Goal: Information Seeking & Learning: Learn about a topic

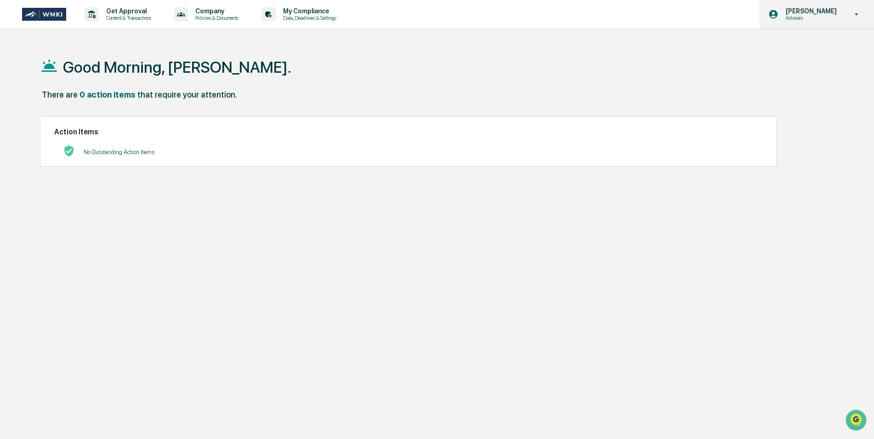
click at [836, 16] on p "Advisors" at bounding box center [810, 18] width 63 height 6
click at [836, 16] on div at bounding box center [439, 219] width 879 height 439
click at [312, 16] on p "Data, Deadlines & Settings" at bounding box center [308, 18] width 65 height 6
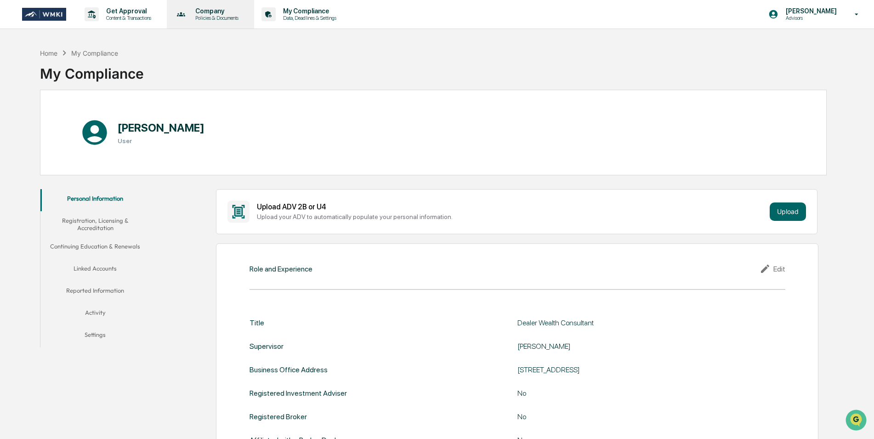
click at [197, 13] on p "Company" at bounding box center [215, 10] width 55 height 7
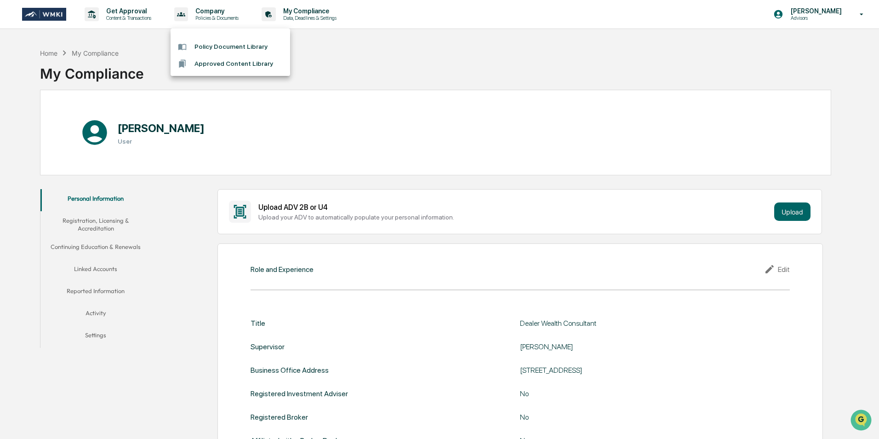
click at [114, 18] on div at bounding box center [439, 219] width 879 height 439
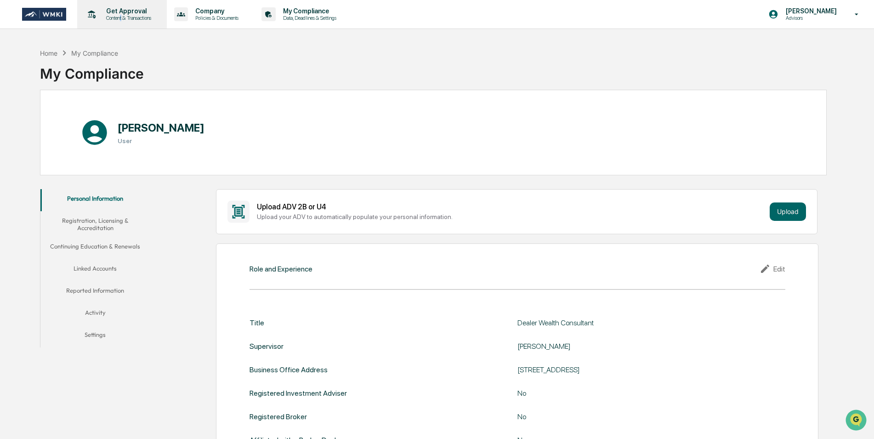
click at [122, 15] on p "Content & Transactions" at bounding box center [127, 18] width 57 height 6
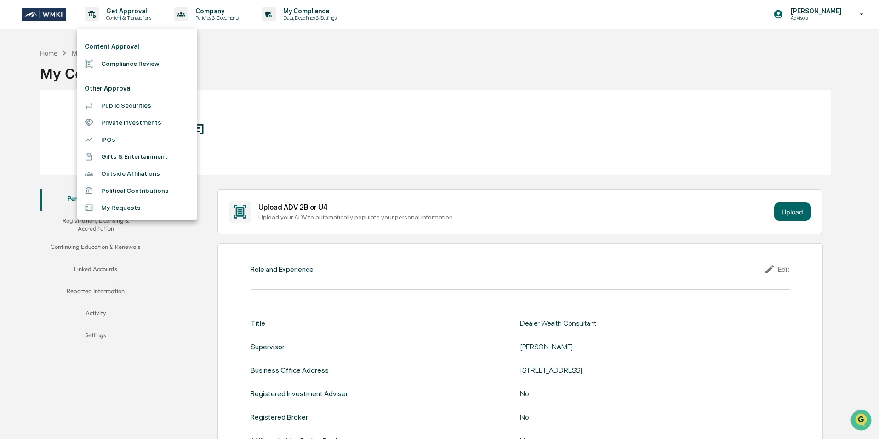
click at [116, 66] on li "Compliance Review" at bounding box center [137, 63] width 120 height 17
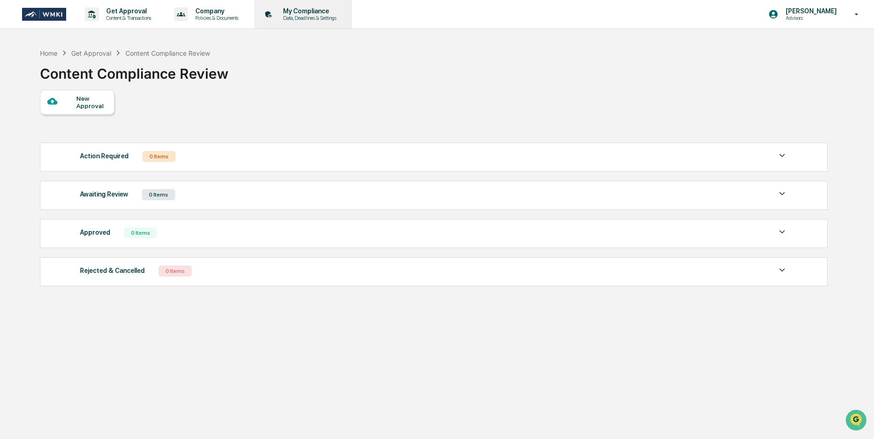
click at [306, 10] on p "My Compliance" at bounding box center [308, 10] width 65 height 7
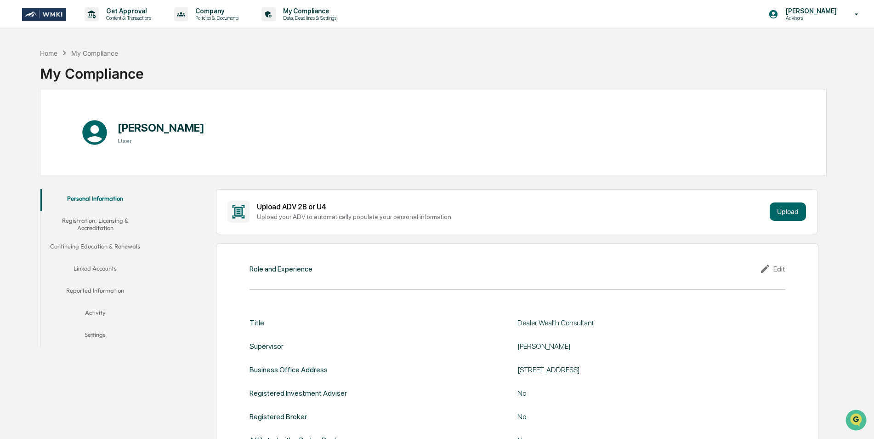
click at [109, 222] on button "Registration, Licensing & Accreditation" at bounding box center [95, 224] width 110 height 26
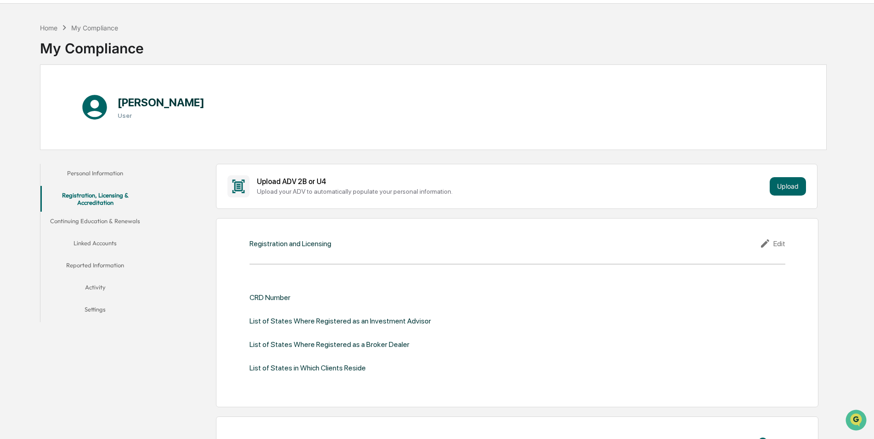
scroll to position [46, 0]
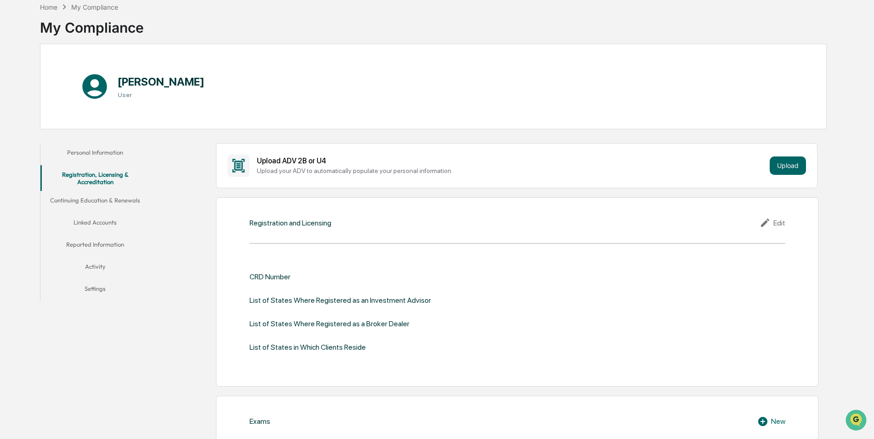
click at [125, 202] on button "Continuing Education & Renewals" at bounding box center [95, 202] width 110 height 22
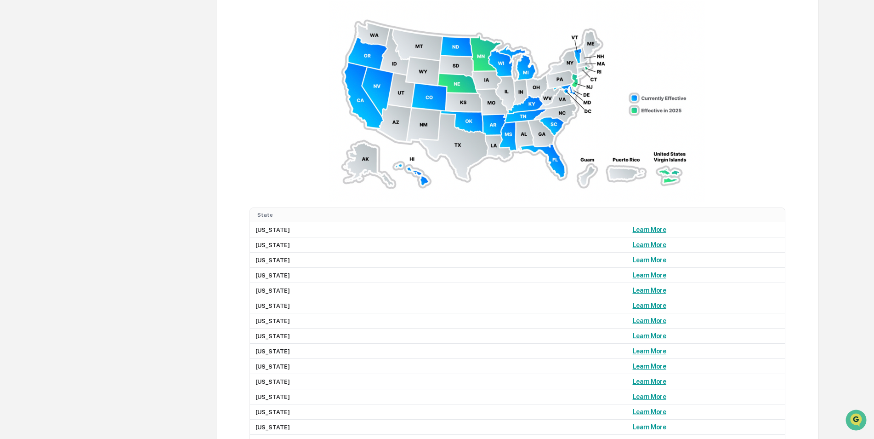
scroll to position [644, 0]
click at [633, 258] on link "Learn More" at bounding box center [650, 258] width 34 height 7
